Goal: Task Accomplishment & Management: Use online tool/utility

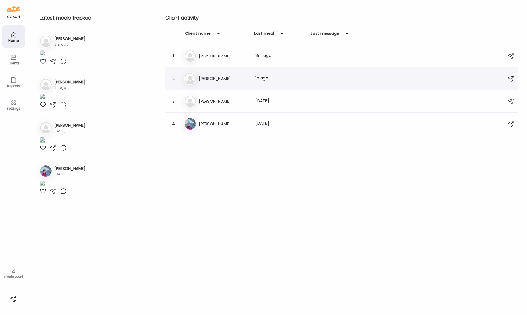
click at [232, 83] on div "Kr [PERSON_NAME] Last meal: 1h ago" at bounding box center [342, 78] width 317 height 12
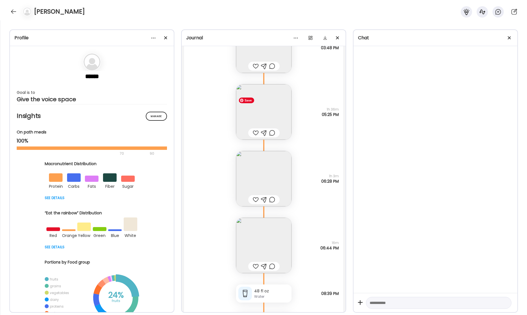
scroll to position [18033, 0]
click at [268, 118] on img at bounding box center [263, 111] width 55 height 55
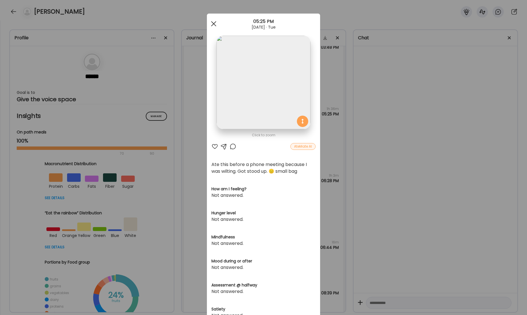
click at [213, 25] on div at bounding box center [213, 23] width 11 height 11
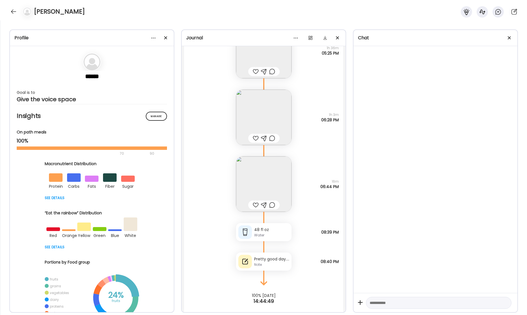
scroll to position [18096, 0]
click at [272, 108] on img at bounding box center [263, 114] width 55 height 55
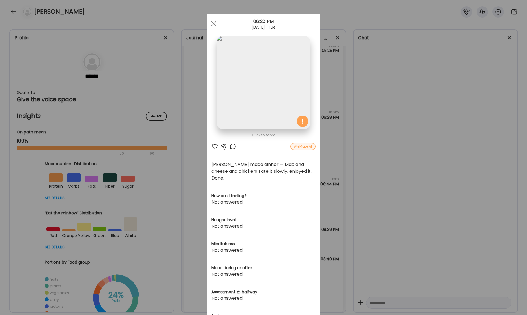
click at [266, 94] on img at bounding box center [263, 83] width 94 height 94
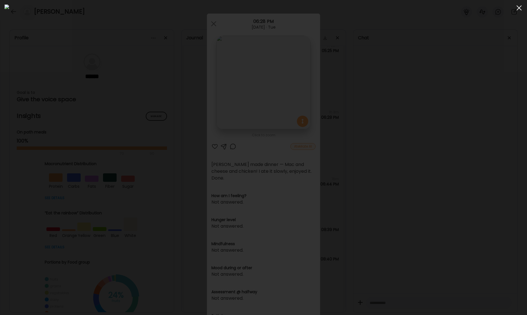
click at [517, 9] on span at bounding box center [518, 7] width 5 height 5
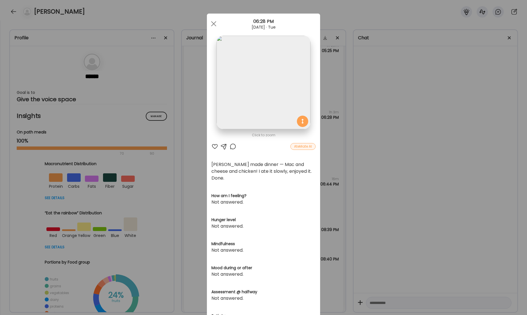
drag, startPoint x: 212, startPoint y: 23, endPoint x: 211, endPoint y: 46, distance: 22.4
click at [211, 23] on div at bounding box center [213, 23] width 11 height 11
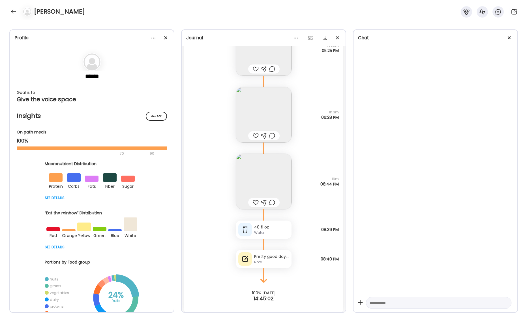
drag, startPoint x: 265, startPoint y: 263, endPoint x: 262, endPoint y: 261, distance: 3.5
click at [265, 263] on div "Note" at bounding box center [271, 262] width 35 height 5
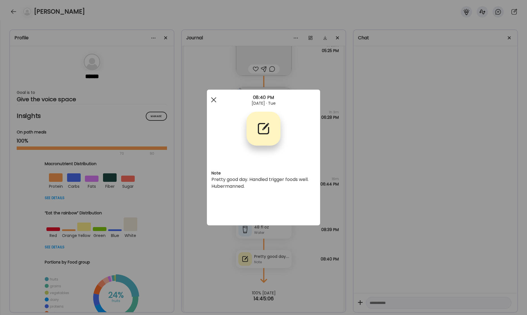
click at [212, 100] on span at bounding box center [213, 99] width 5 height 5
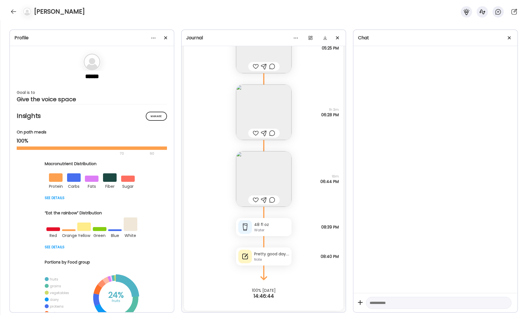
scroll to position [18100, 0]
click at [278, 253] on div "Pretty good day. Handled trigger foods well. Hubermanned." at bounding box center [271, 253] width 35 height 6
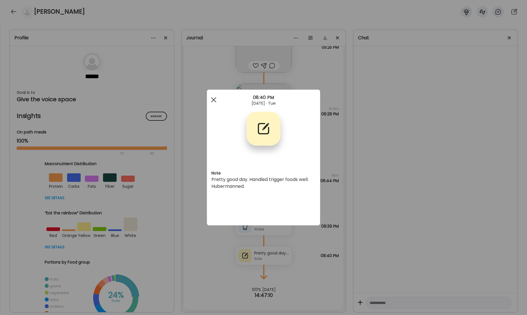
click at [211, 102] on div at bounding box center [213, 99] width 11 height 11
